Goal: Task Accomplishment & Management: Use online tool/utility

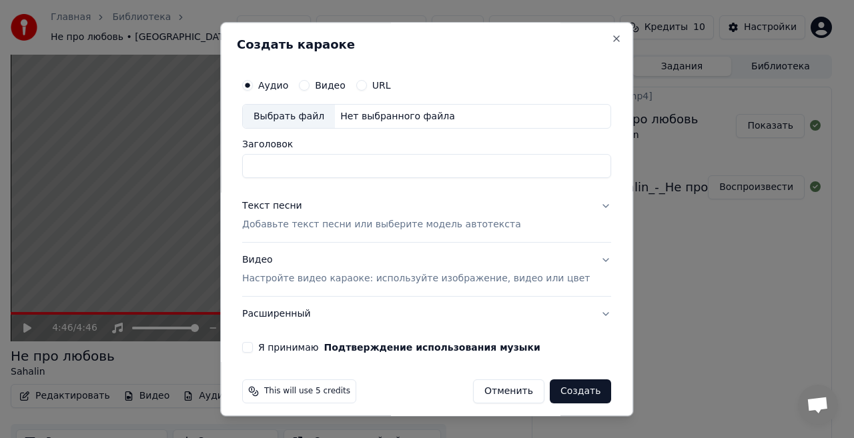
scroll to position [21, 0]
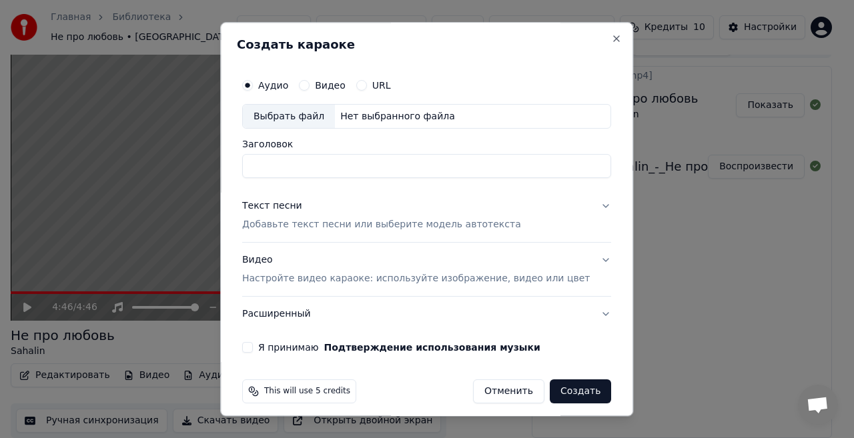
click at [314, 113] on div "Выбрать файл" at bounding box center [289, 117] width 92 height 24
click at [304, 169] on input "**********" at bounding box center [426, 167] width 369 height 24
type input "**********"
click at [407, 227] on p "Добавьте текст песни или выберите модель автотекста" at bounding box center [381, 225] width 279 height 13
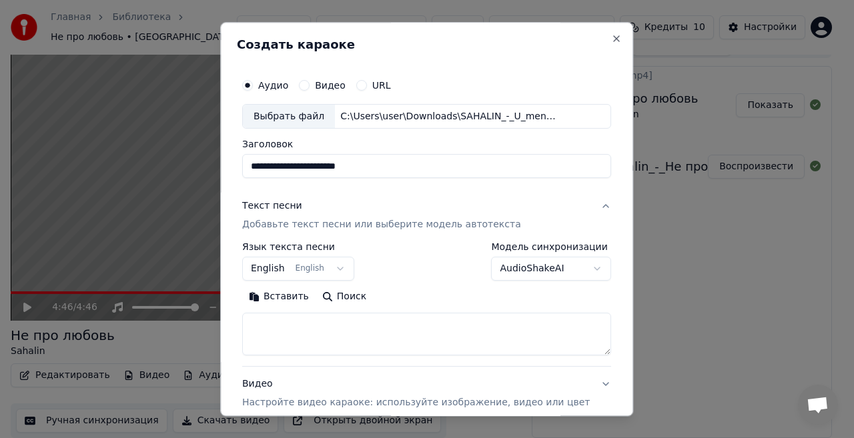
click at [285, 318] on textarea at bounding box center [426, 335] width 369 height 43
paste textarea "**********"
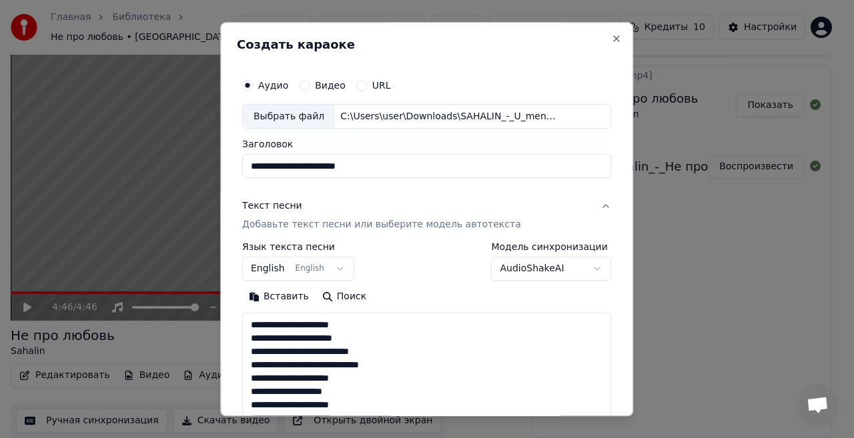
scroll to position [484, 0]
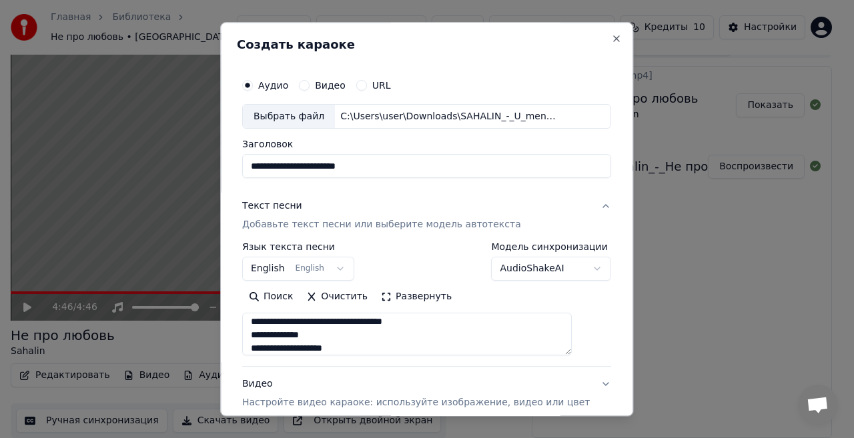
type textarea "**********"
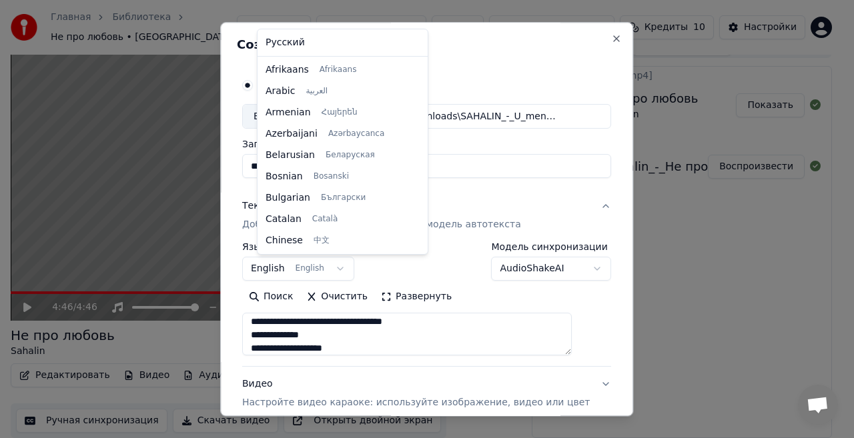
click at [346, 267] on body "**********" at bounding box center [421, 198] width 842 height 438
select select "**"
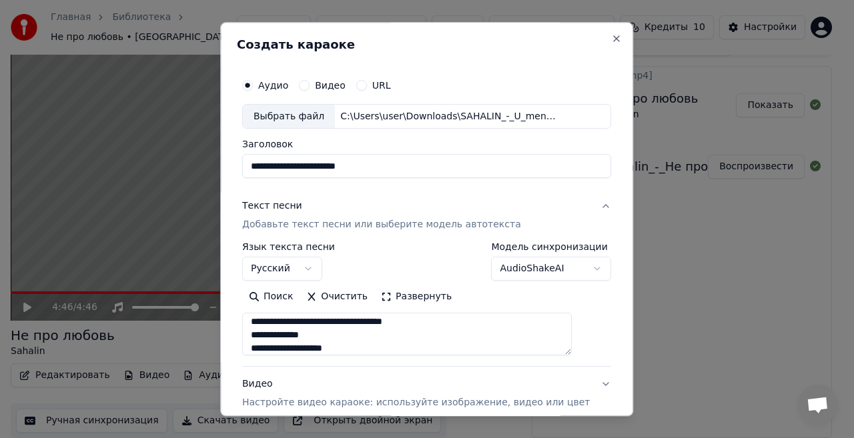
click at [559, 296] on div "Поиск Очистить Развернуть" at bounding box center [426, 297] width 369 height 21
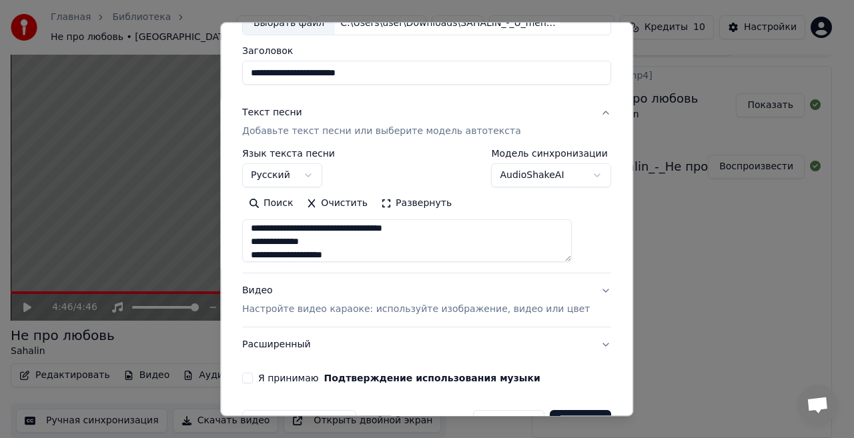
scroll to position [133, 0]
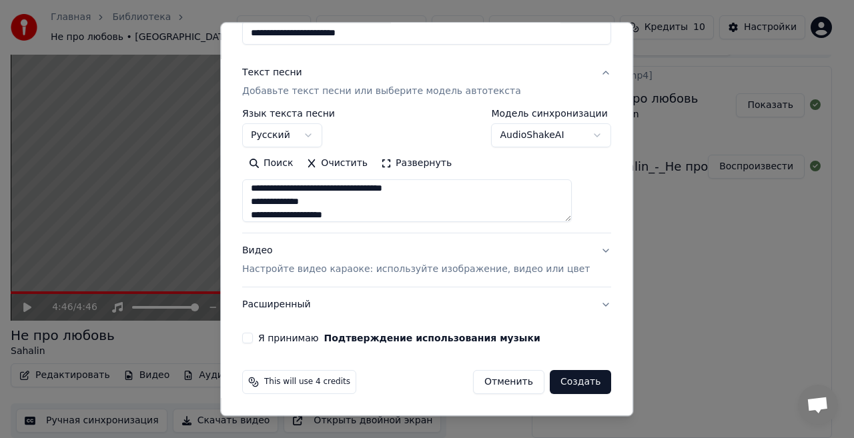
click at [267, 249] on div "Видео Настройте видео караоке: используйте изображение, видео или цвет" at bounding box center [416, 261] width 348 height 32
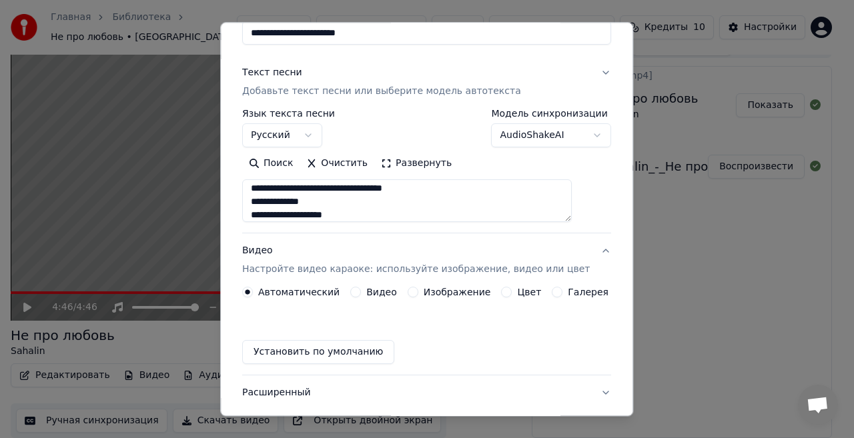
scroll to position [98, 0]
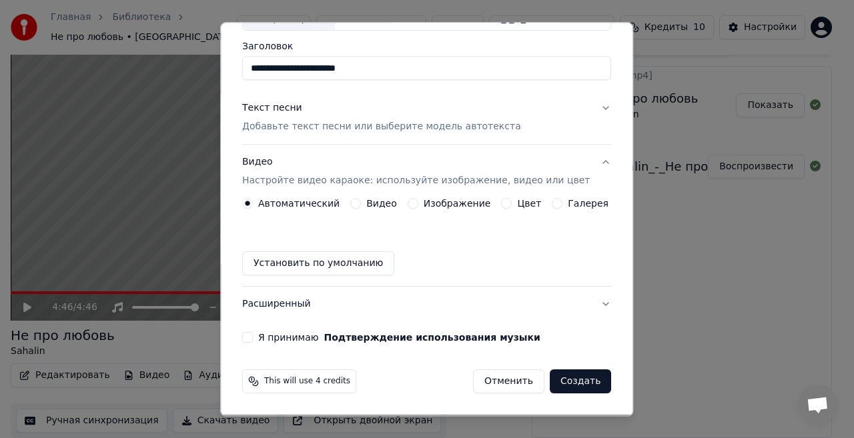
click at [409, 201] on button "Изображение" at bounding box center [413, 204] width 11 height 11
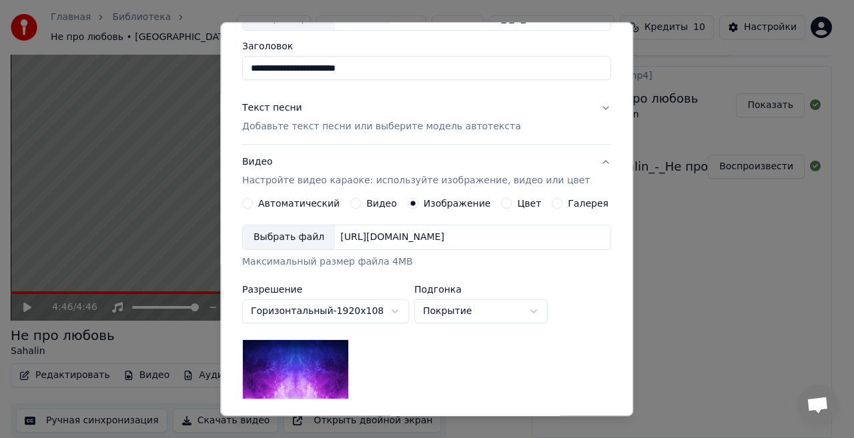
click at [297, 236] on div "Выбрать файл" at bounding box center [289, 238] width 92 height 24
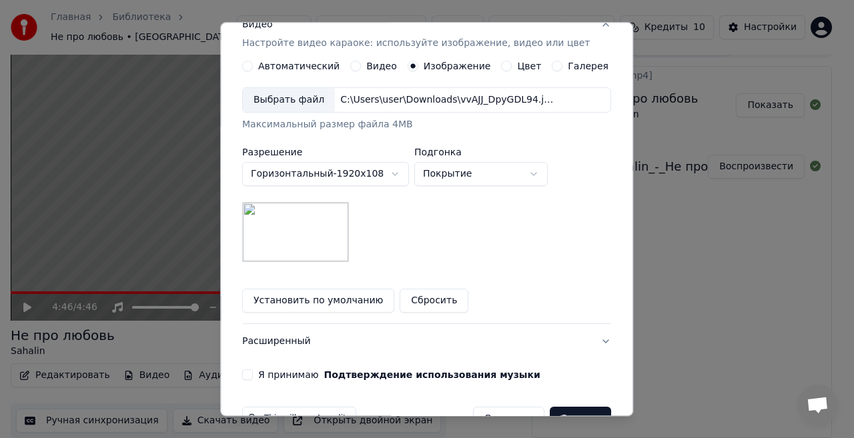
scroll to position [272, 0]
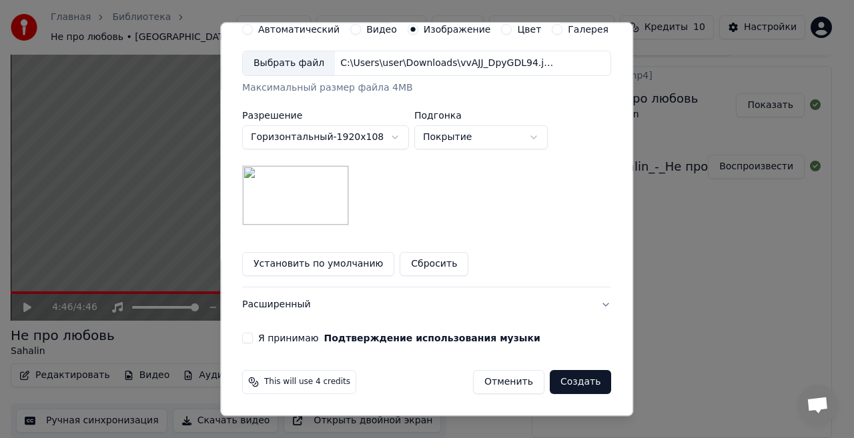
click at [253, 338] on button "Я принимаю Подтверждение использования музыки" at bounding box center [247, 339] width 11 height 11
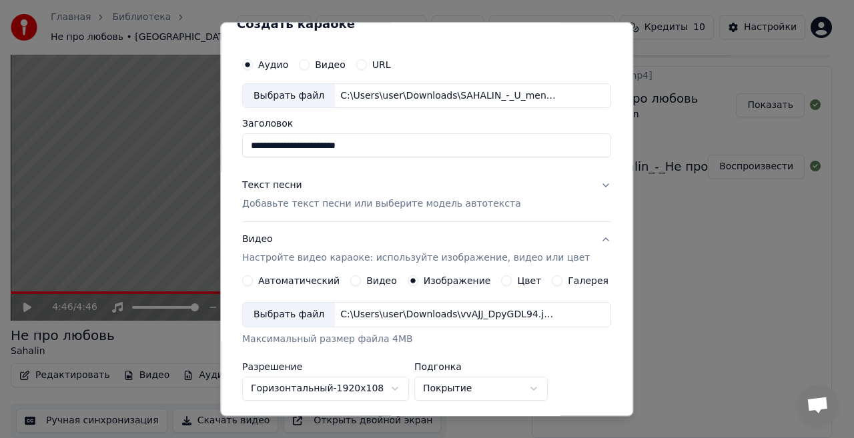
scroll to position [0, 0]
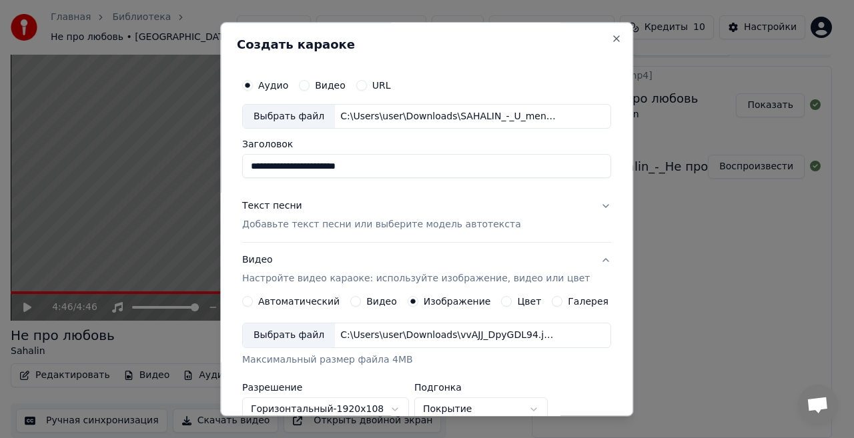
click at [305, 225] on p "Добавьте текст песни или выберите модель автотекста" at bounding box center [381, 225] width 279 height 13
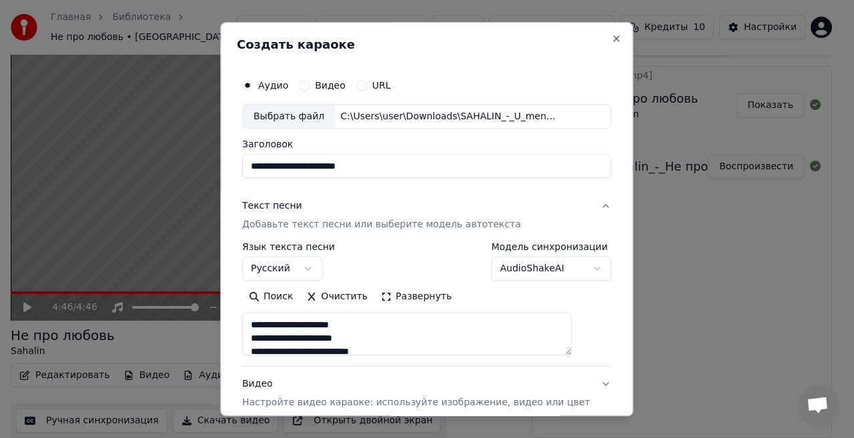
scroll to position [133, 0]
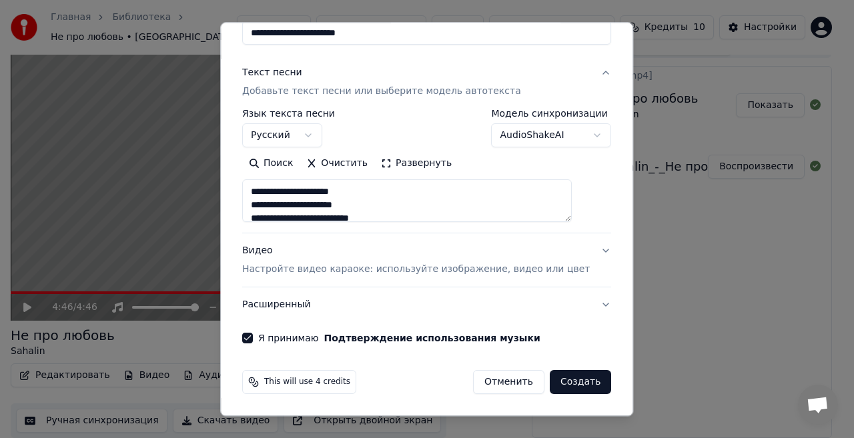
click at [559, 383] on button "Создать" at bounding box center [580, 383] width 61 height 24
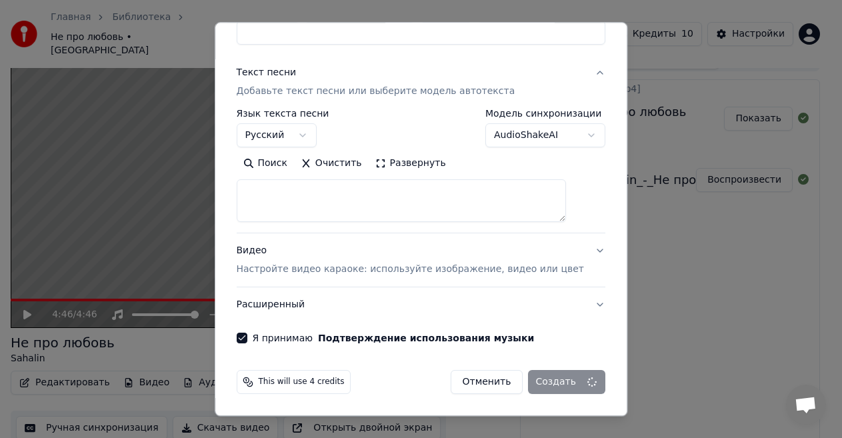
select select
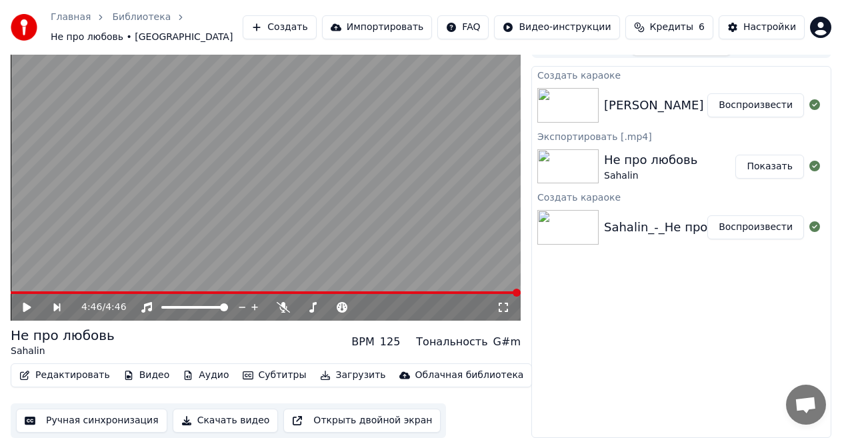
click at [636, 103] on div "[PERSON_NAME] - У меня нет дома" at bounding box center [712, 105] width 216 height 19
click at [748, 105] on button "Воспроизвести" at bounding box center [756, 105] width 97 height 24
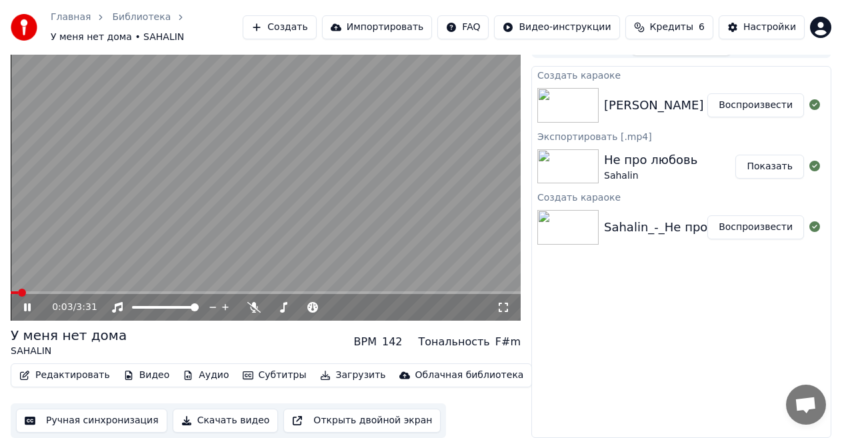
click at [332, 374] on button "Загрузить" at bounding box center [353, 375] width 77 height 19
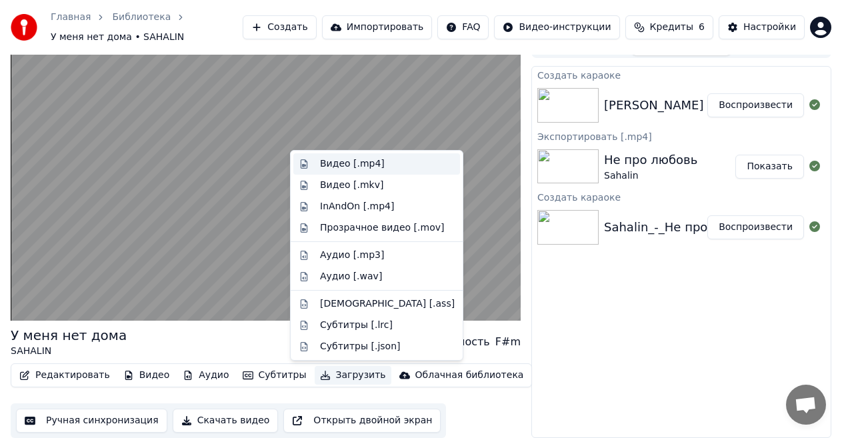
click at [359, 163] on div "Видео [.mp4]" at bounding box center [352, 163] width 65 height 13
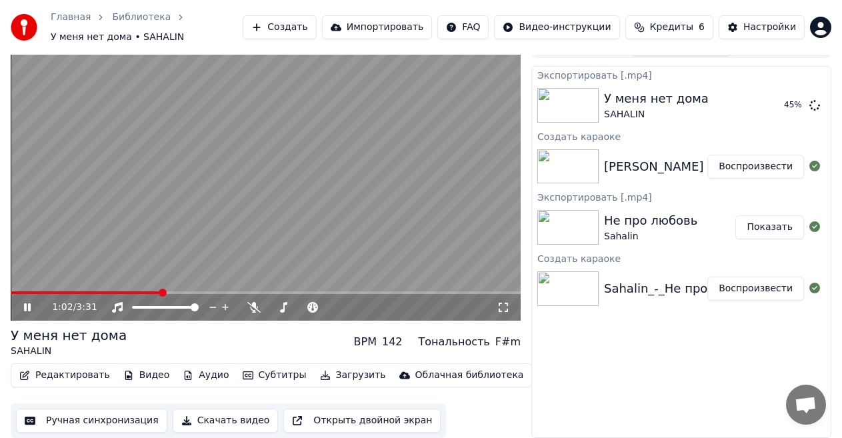
click at [27, 307] on icon at bounding box center [36, 307] width 31 height 11
click at [774, 103] on button "Показать" at bounding box center [770, 105] width 69 height 24
click at [623, 346] on div "Экспортировать [.mp4] У меня нет дома SAHALIN Показать Создать караоке SAHALIN …" at bounding box center [682, 252] width 300 height 372
click at [308, 19] on button "Создать" at bounding box center [279, 27] width 73 height 24
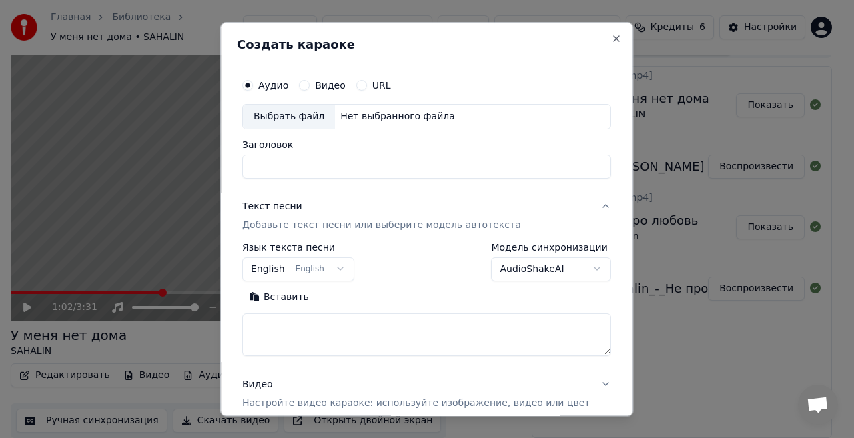
click at [310, 83] on button "Видео" at bounding box center [304, 85] width 11 height 11
click at [297, 117] on div "Выбрать файл" at bounding box center [289, 117] width 92 height 24
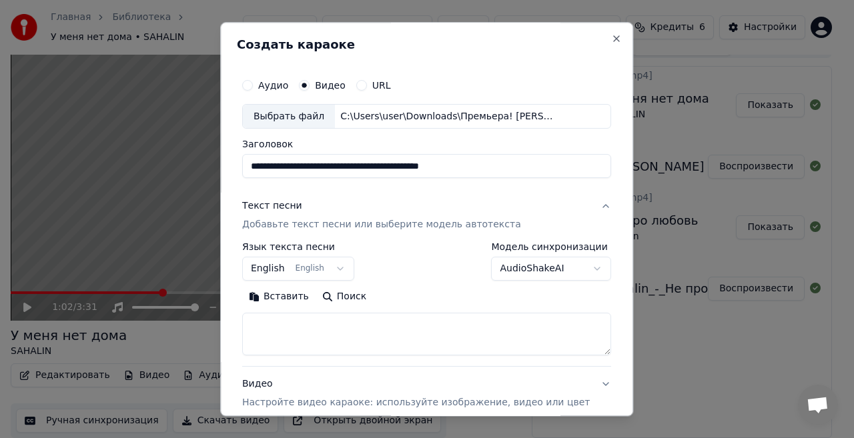
drag, startPoint x: 314, startPoint y: 165, endPoint x: 223, endPoint y: 168, distance: 90.8
click at [223, 168] on body "Главная Библиотека У меня нет дома • SAHALIN Создать Импортировать FAQ Видео-ин…" at bounding box center [421, 198] width 842 height 438
type input "**********"
click at [314, 226] on p "Добавьте текст песни или выберите модель автотекста" at bounding box center [381, 225] width 279 height 13
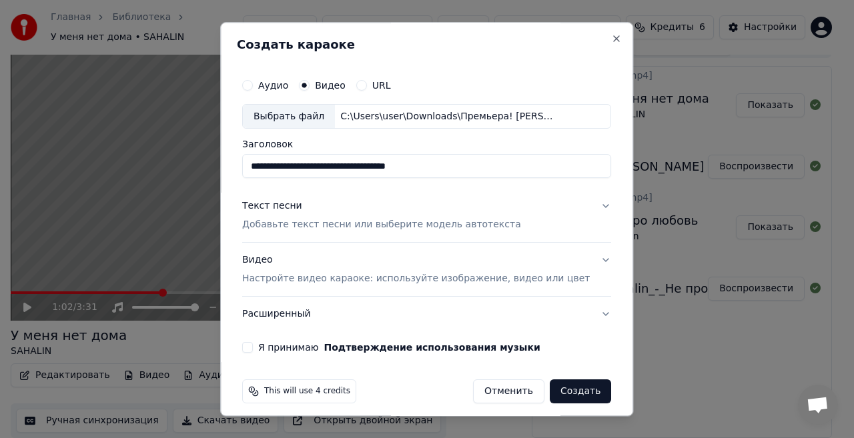
click at [320, 223] on p "Добавьте текст песни или выберите модель автотекста" at bounding box center [381, 225] width 279 height 13
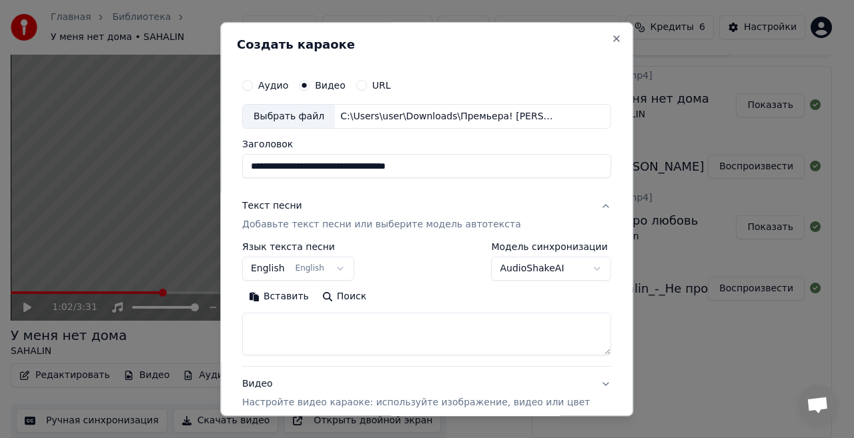
click at [320, 223] on p "Добавьте текст песни или выберите модель автотекста" at bounding box center [381, 225] width 279 height 13
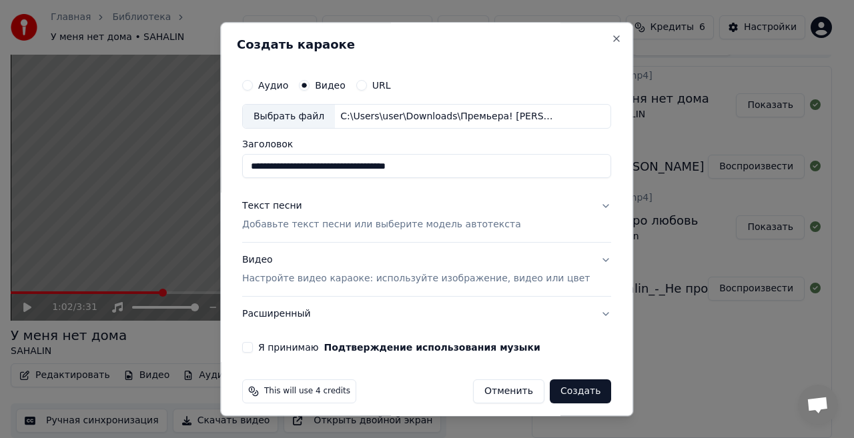
click at [320, 223] on p "Добавьте текст песни или выберите модель автотекста" at bounding box center [381, 225] width 279 height 13
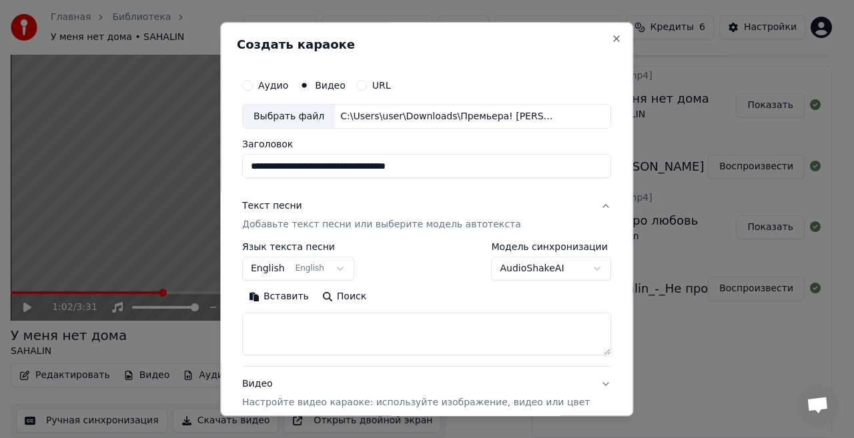
click at [302, 322] on textarea at bounding box center [426, 335] width 369 height 43
click at [288, 293] on button "Вставить" at bounding box center [278, 297] width 73 height 21
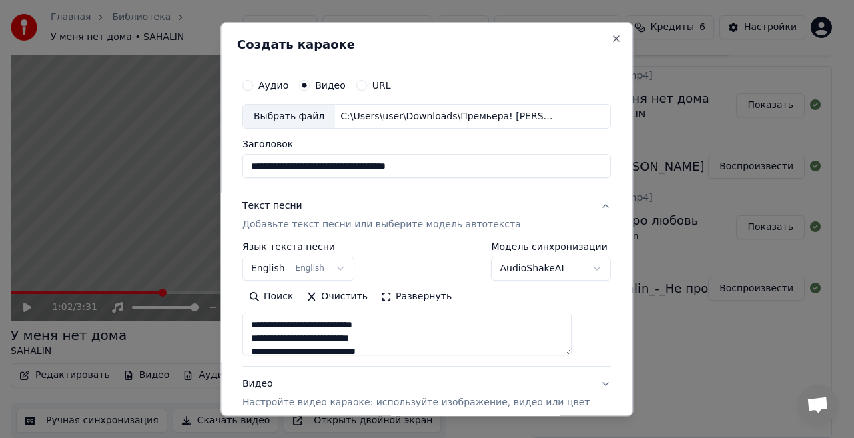
type textarea "**********"
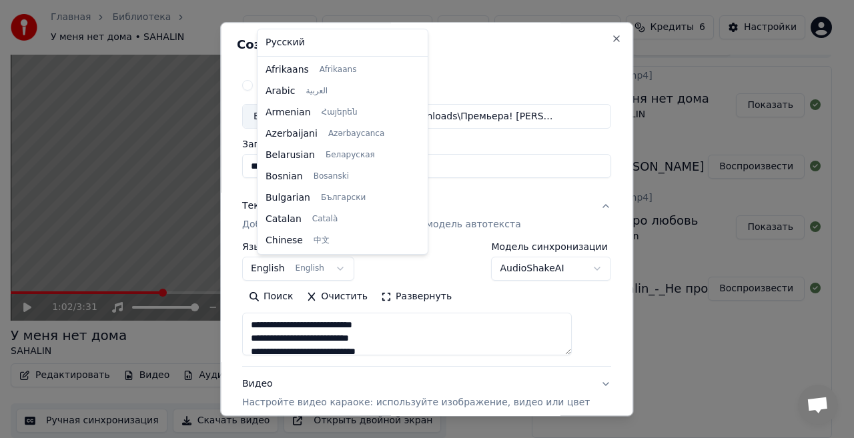
click at [342, 266] on body "Главная Библиотека У меня нет дома • SAHALIN Создать Импортировать FAQ Видео-ин…" at bounding box center [421, 198] width 842 height 438
select select "**"
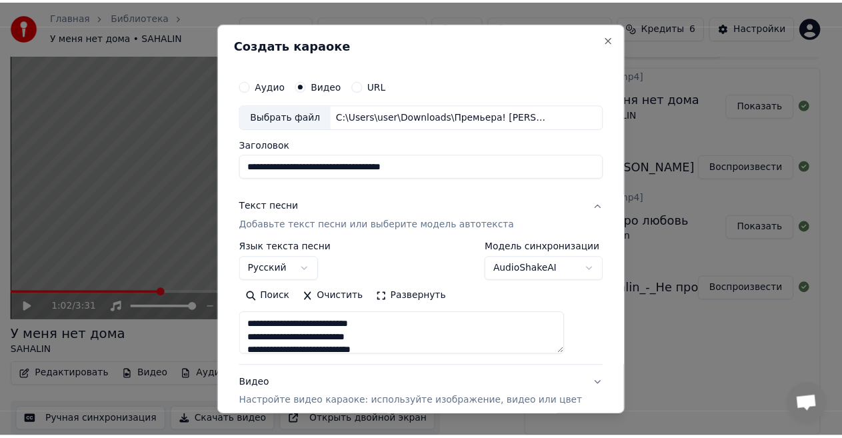
scroll to position [133, 0]
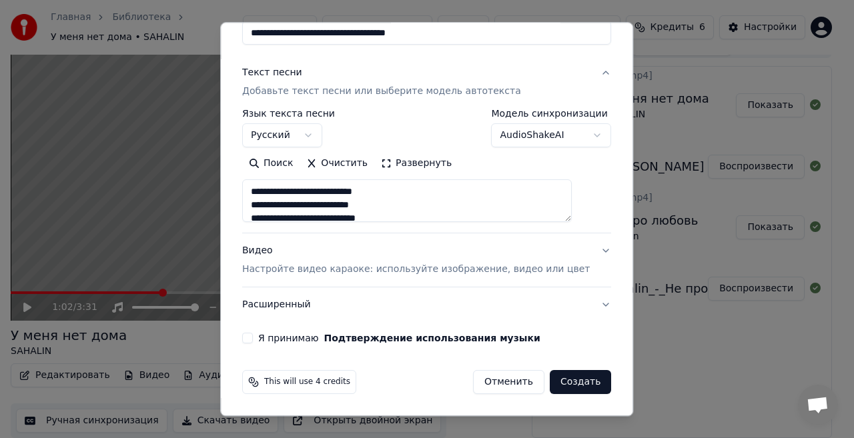
click at [253, 338] on button "Я принимаю Подтверждение использования музыки" at bounding box center [247, 339] width 11 height 11
click at [559, 378] on button "Создать" at bounding box center [580, 383] width 61 height 24
type textarea "**********"
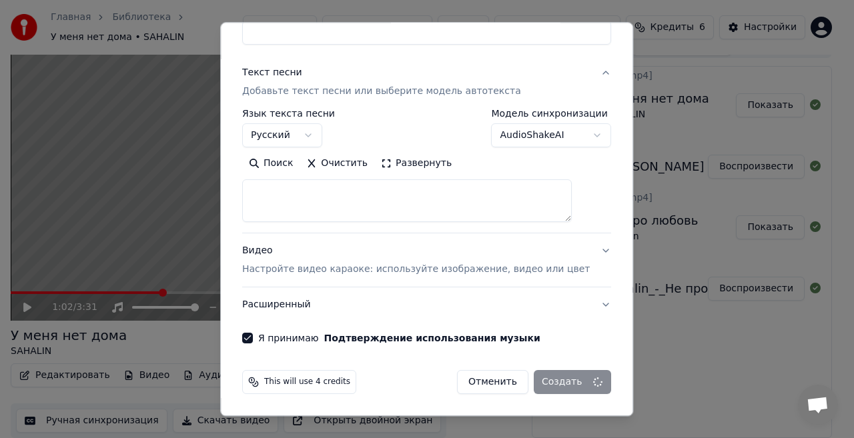
select select
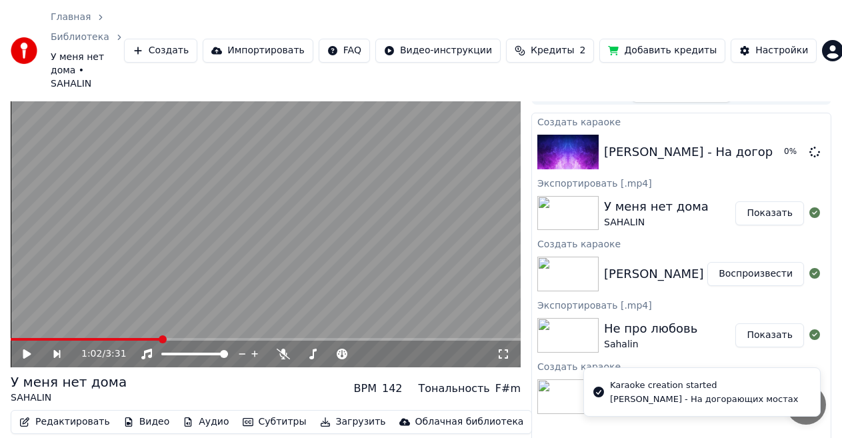
scroll to position [54, 0]
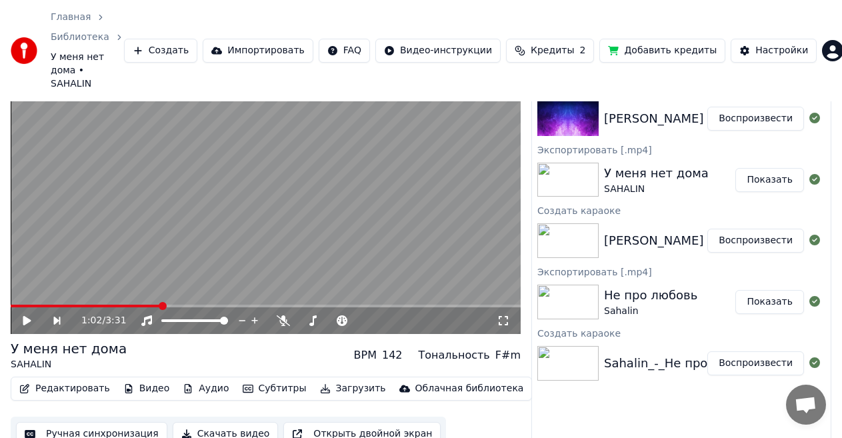
click at [748, 107] on button "Воспроизвести" at bounding box center [756, 119] width 97 height 24
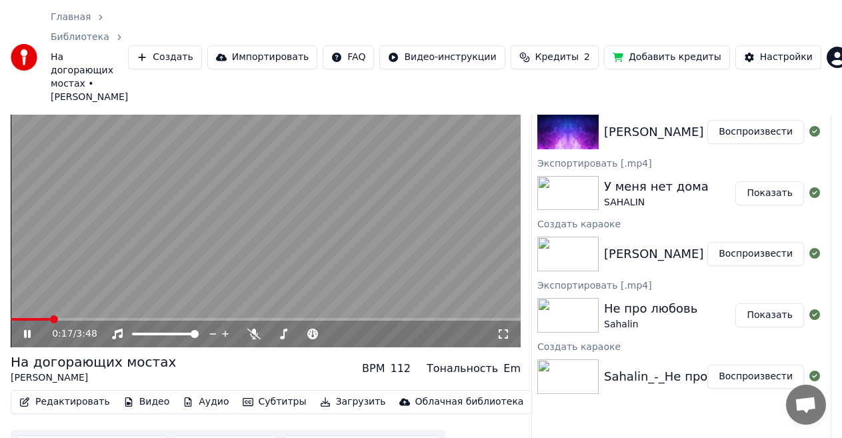
click at [26, 330] on icon at bounding box center [27, 334] width 7 height 8
click at [334, 393] on button "Загрузить" at bounding box center [353, 402] width 77 height 19
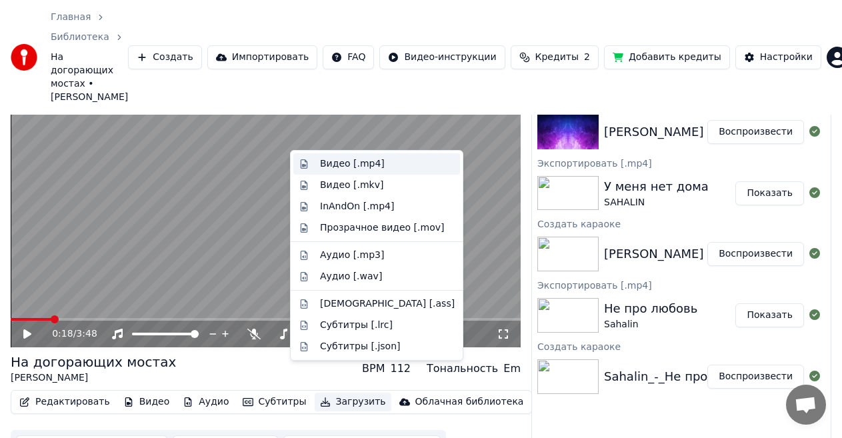
click at [364, 161] on div "Видео [.mp4]" at bounding box center [352, 163] width 65 height 13
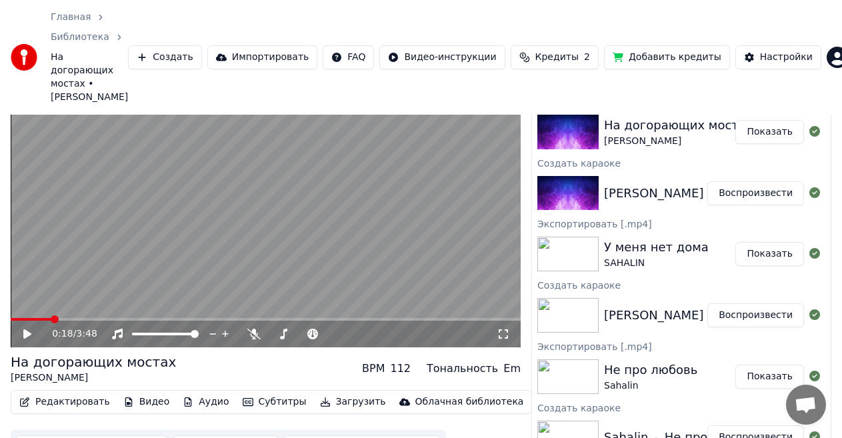
click at [768, 120] on button "Показать" at bounding box center [770, 132] width 69 height 24
